Goal: Transaction & Acquisition: Subscribe to service/newsletter

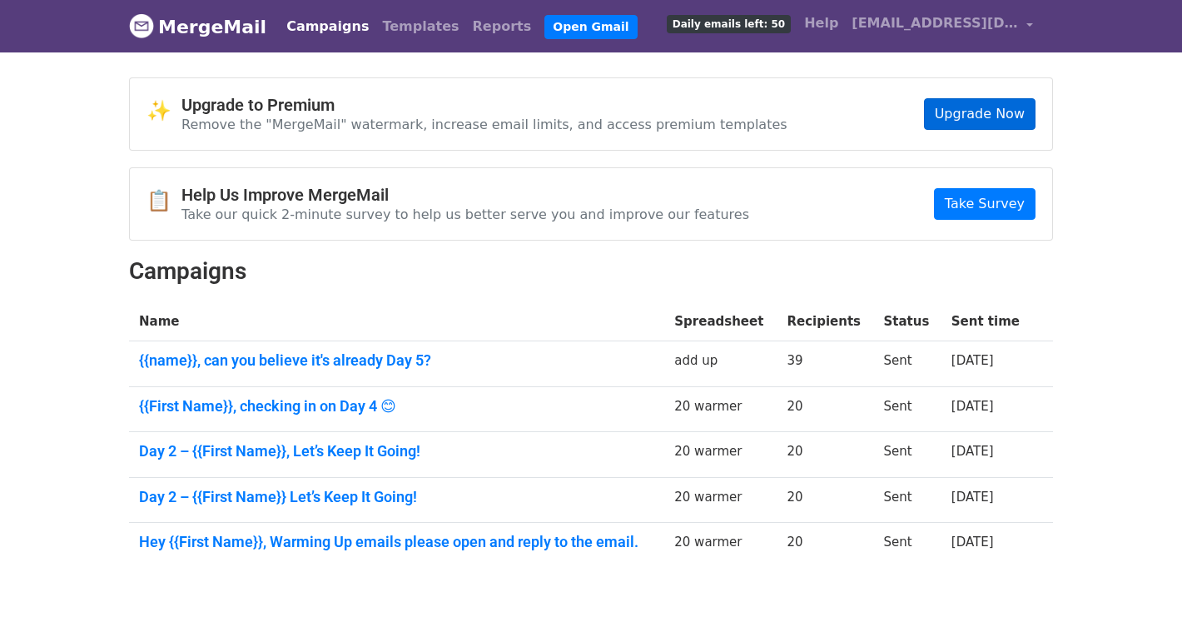
click at [971, 114] on link "Upgrade Now" at bounding box center [980, 114] width 112 height 32
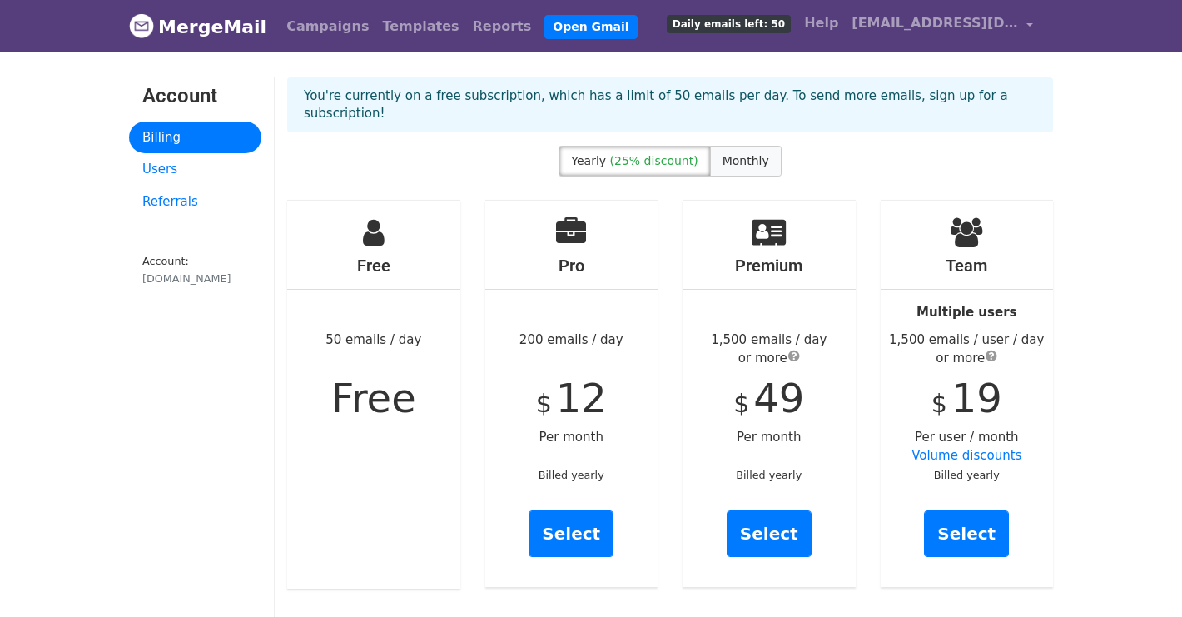
click at [737, 146] on label "Monthly" at bounding box center [746, 161] width 72 height 31
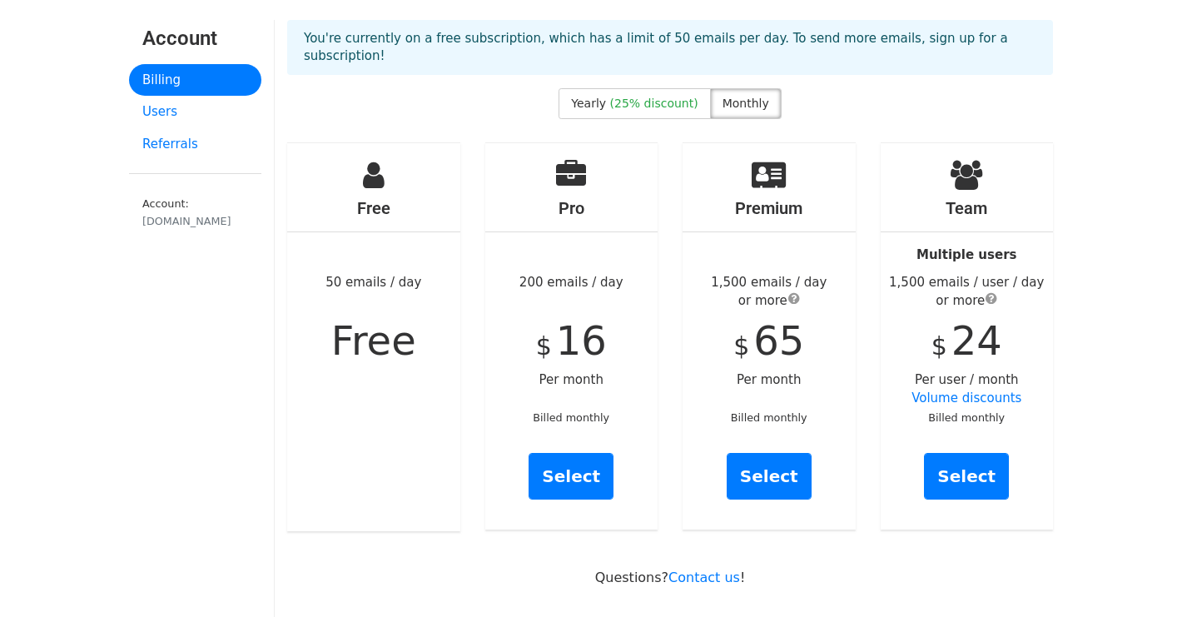
scroll to position [62, 0]
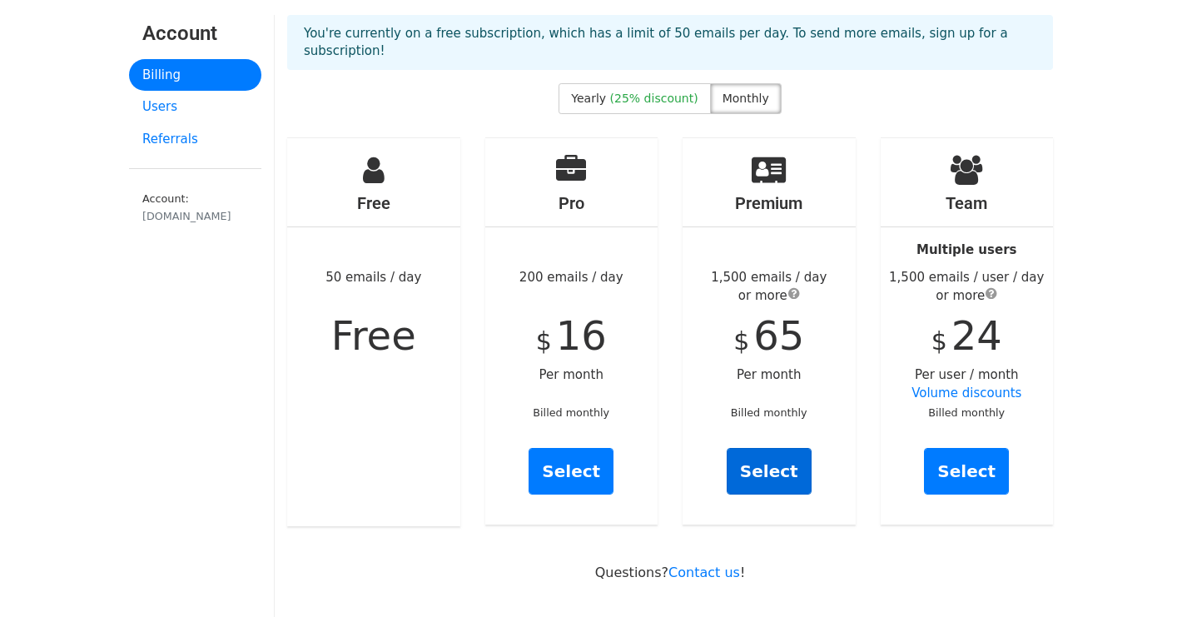
click at [767, 450] on link "Select" at bounding box center [769, 471] width 85 height 47
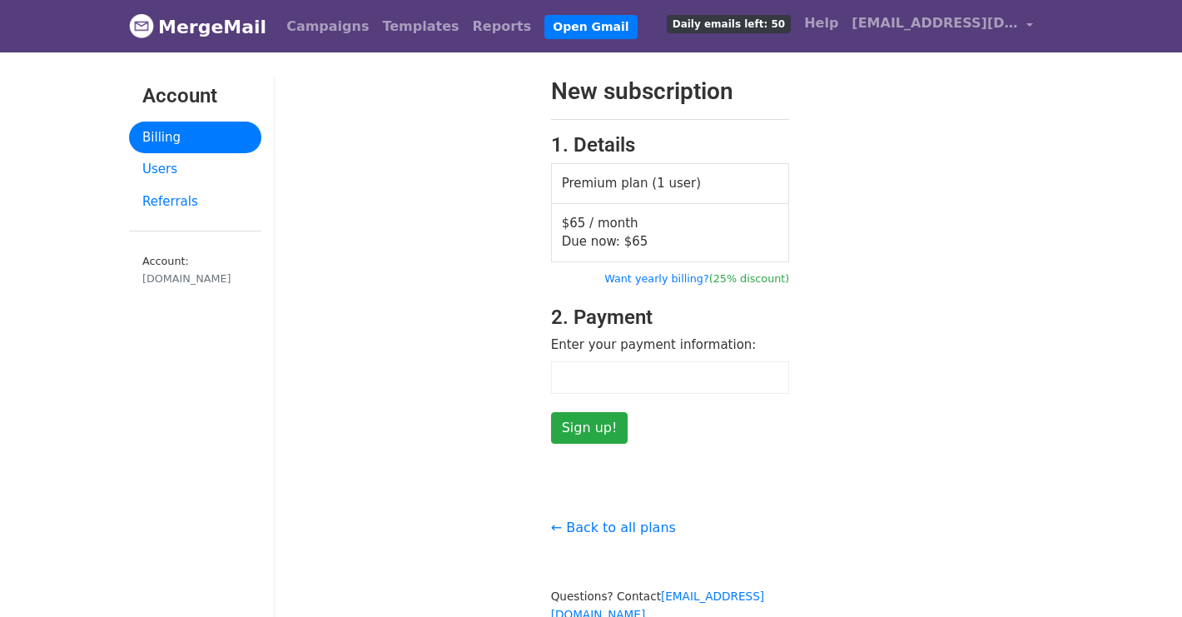
click at [628, 365] on div at bounding box center [670, 377] width 239 height 32
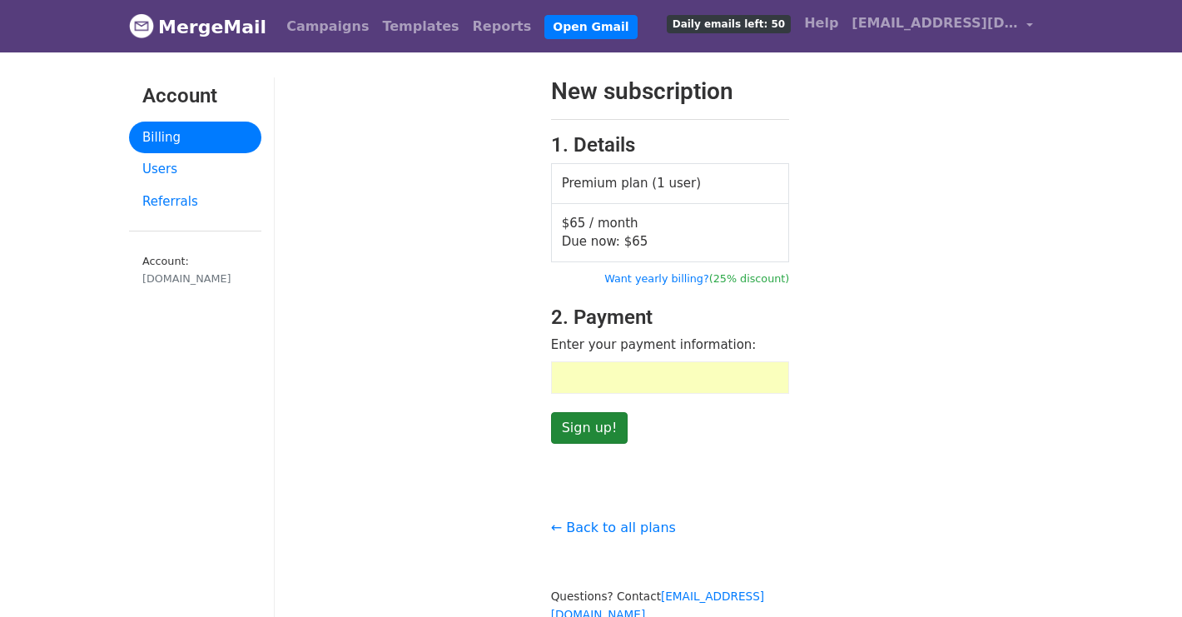
click at [574, 433] on input "Sign up!" at bounding box center [589, 428] width 77 height 32
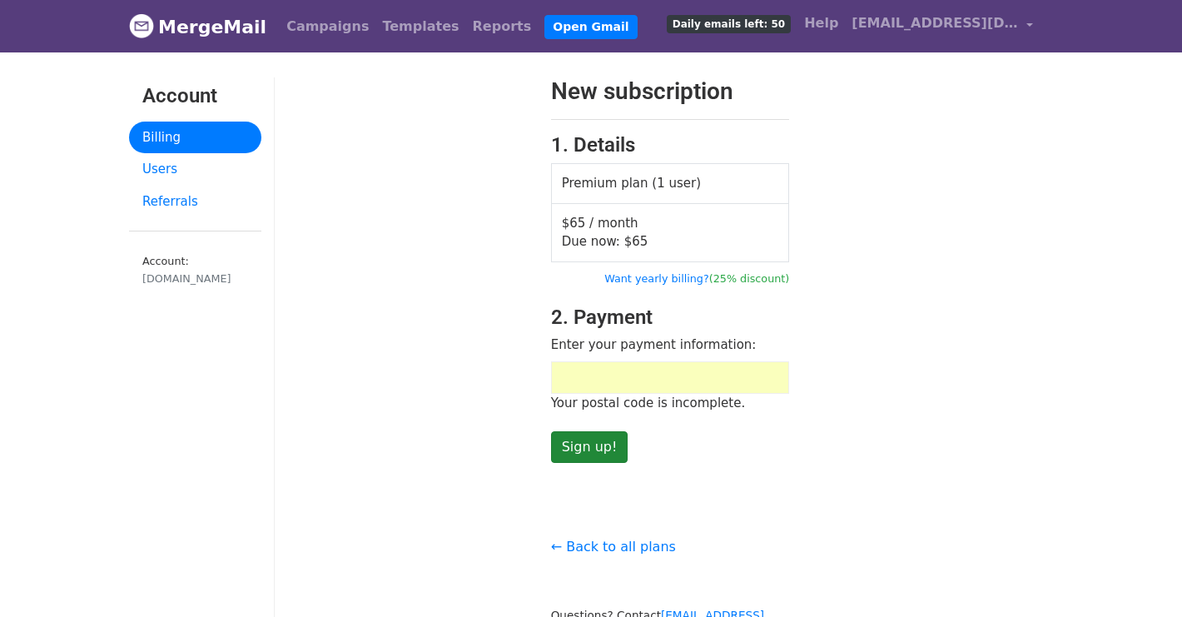
click at [593, 434] on input "Sign up!" at bounding box center [589, 447] width 77 height 32
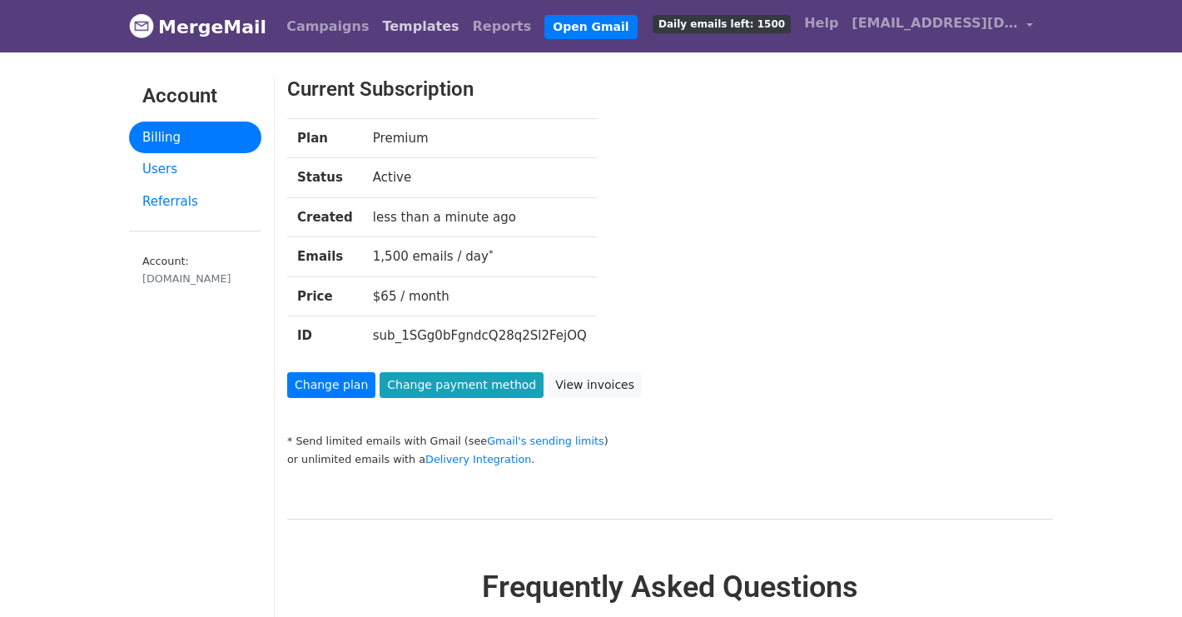
click at [375, 27] on link "Templates" at bounding box center [420, 26] width 90 height 33
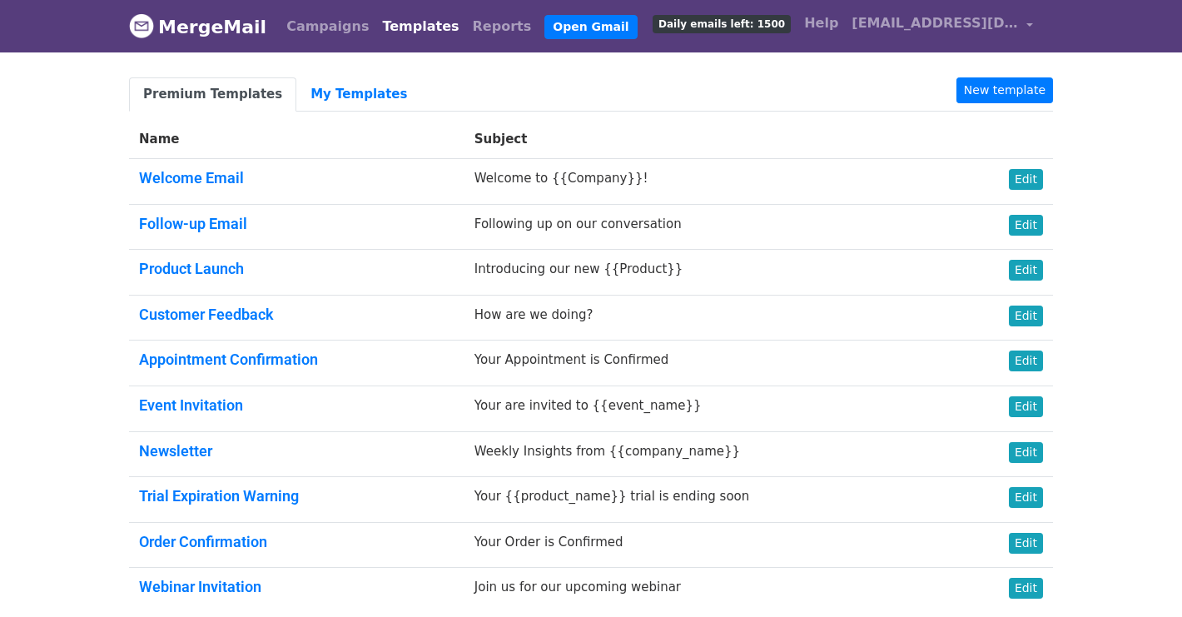
click at [544, 27] on link "Open Gmail" at bounding box center [590, 27] width 92 height 24
